Goal: Information Seeking & Learning: Learn about a topic

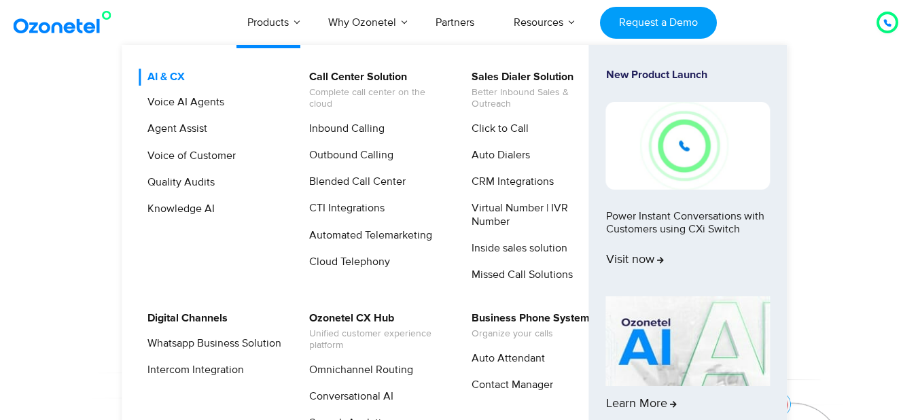
click at [178, 76] on link "AI & CX" at bounding box center [163, 77] width 48 height 17
click at [179, 77] on link "AI & CX" at bounding box center [163, 77] width 48 height 17
click at [186, 105] on link "Voice AI Agents" at bounding box center [183, 102] width 88 height 17
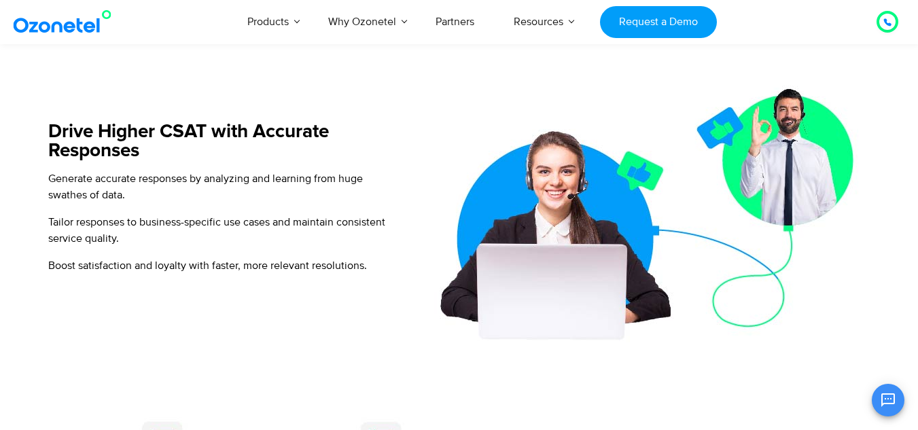
scroll to position [1263, 0]
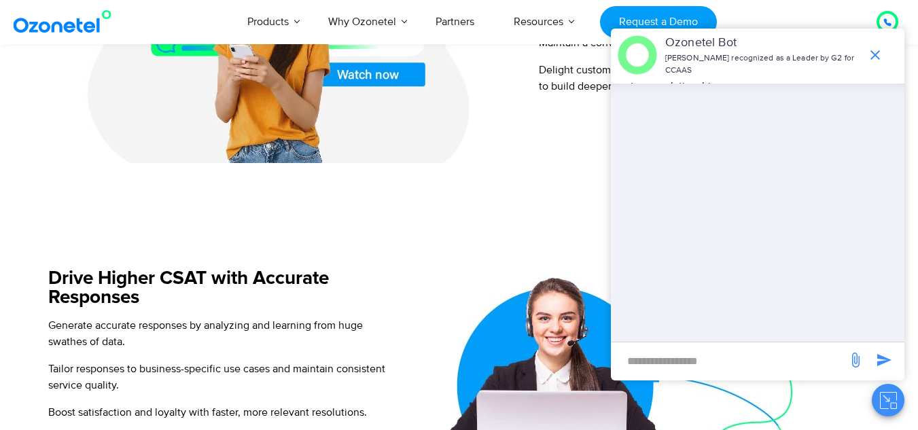
scroll to position [856, 0]
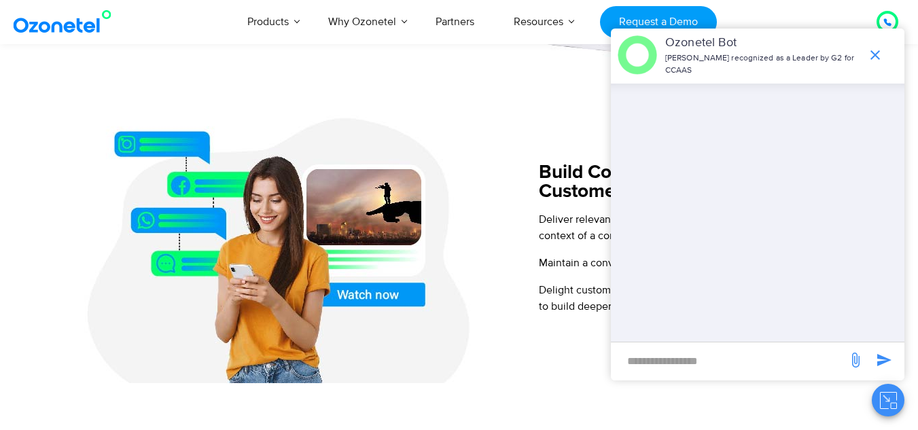
click at [877, 50] on icon "end chat or minimize" at bounding box center [875, 55] width 16 height 16
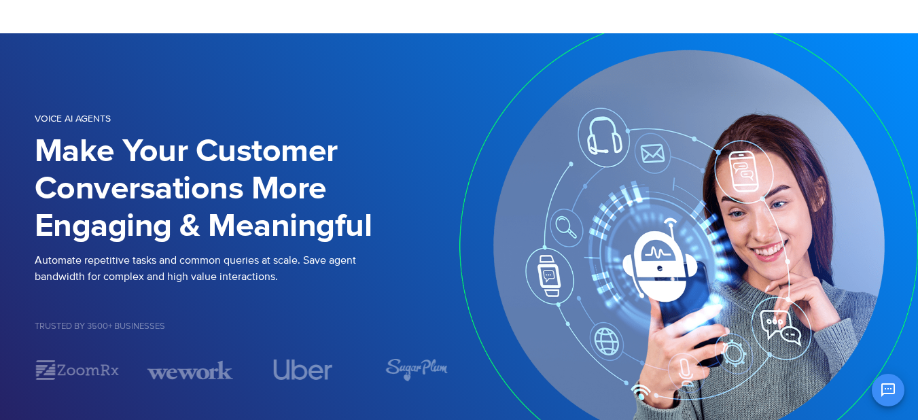
scroll to position [0, 0]
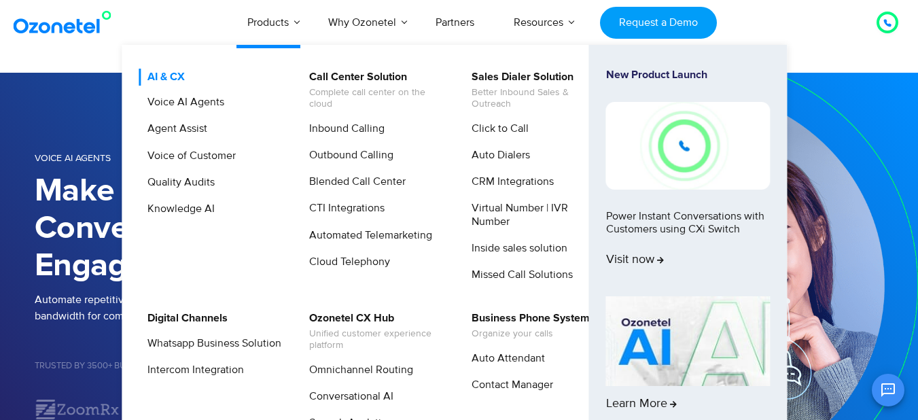
click at [172, 69] on link "AI & CX" at bounding box center [163, 77] width 48 height 17
click at [177, 75] on link "AI & CX" at bounding box center [163, 77] width 48 height 17
click at [166, 79] on link "AI & CX" at bounding box center [163, 77] width 48 height 17
click at [164, 102] on link "Voice AI Agents" at bounding box center [183, 102] width 88 height 17
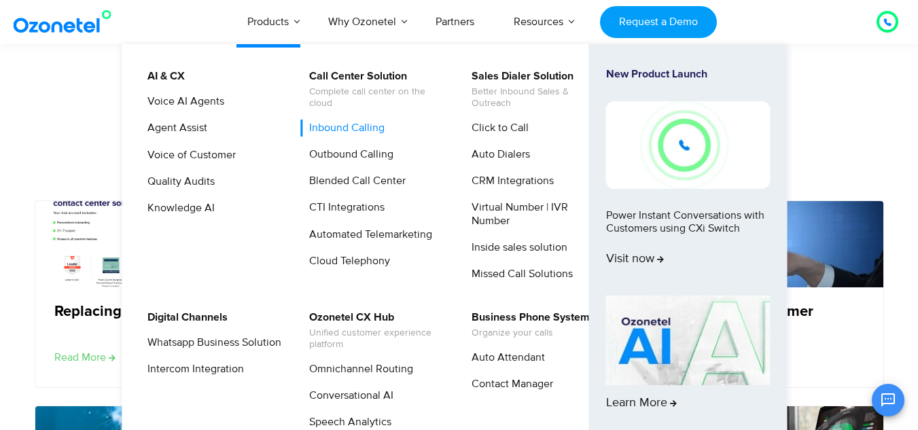
scroll to position [2445, 0]
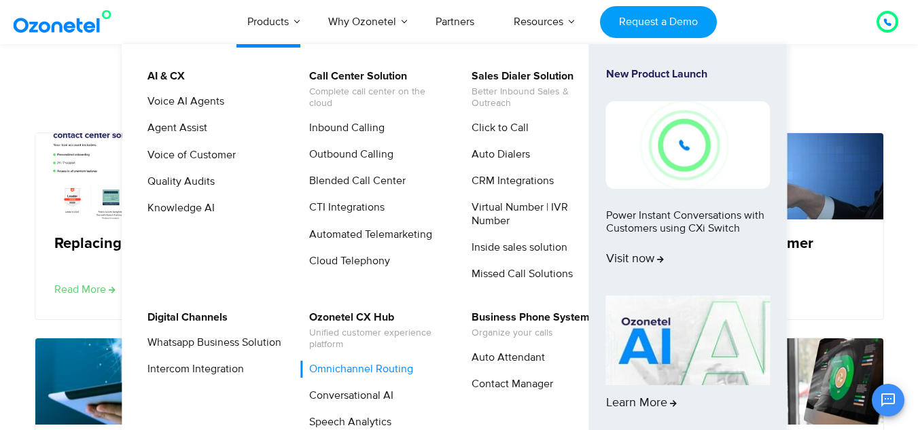
click at [365, 370] on link "Omnichannel Routing" at bounding box center [357, 369] width 115 height 17
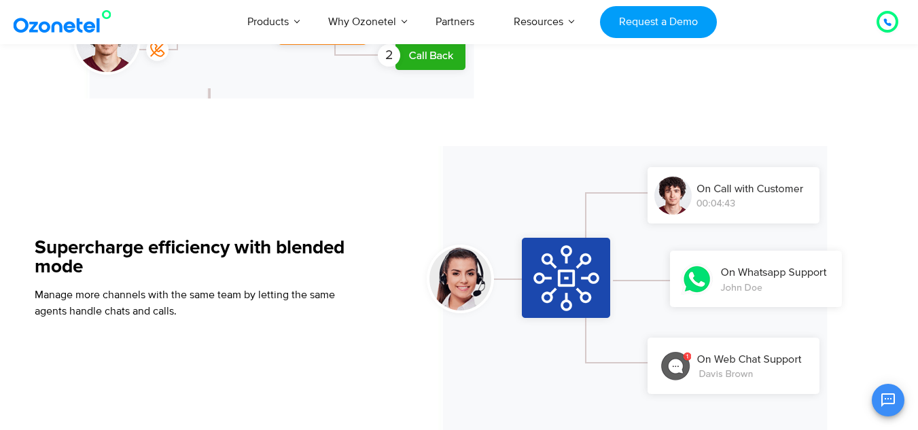
scroll to position [1239, 0]
